Goal: Task Accomplishment & Management: Use online tool/utility

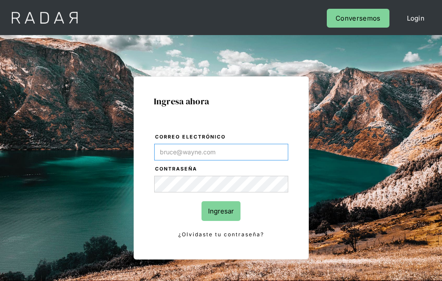
type input "[EMAIL_ADDRESS][PERSON_NAME][DOMAIN_NAME]"
click at [221, 211] on input "Ingresar" at bounding box center [221, 211] width 39 height 20
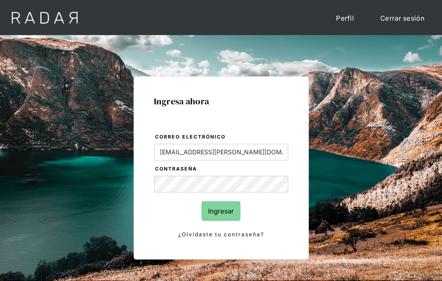
click at [221, 211] on input "Ingresar" at bounding box center [221, 211] width 39 height 20
